Goal: Go to known website: Access a specific website the user already knows

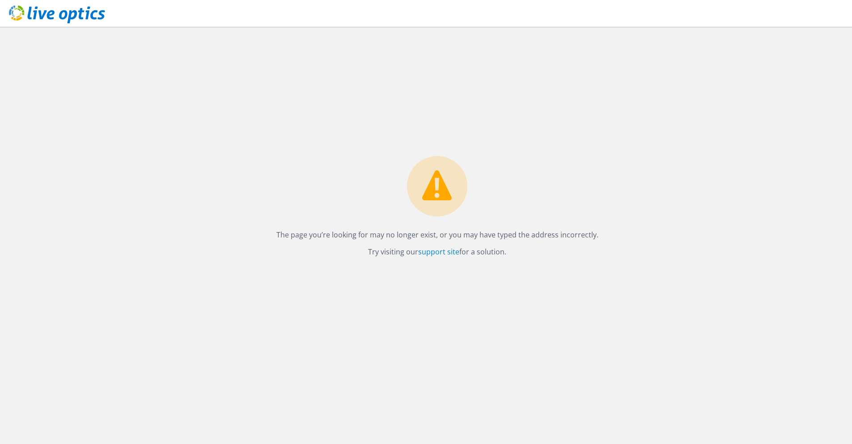
click at [34, 11] on use at bounding box center [57, 14] width 96 height 18
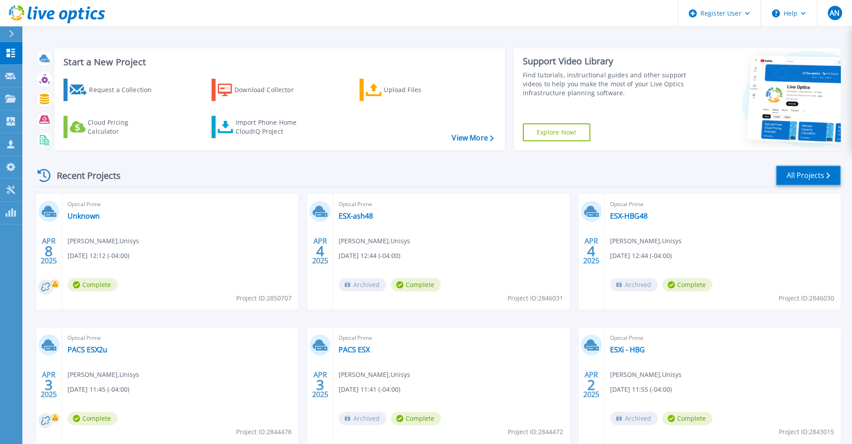
click at [808, 174] on link "All Projects" at bounding box center [808, 175] width 65 height 20
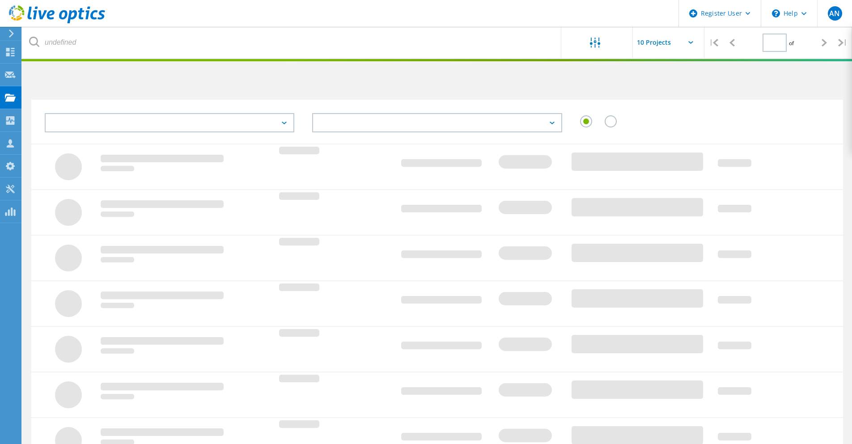
type input "1"
